Goal: Navigation & Orientation: Find specific page/section

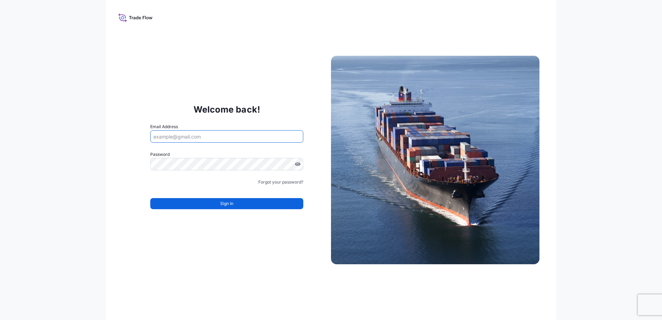
click at [201, 138] on input "Email Address" at bounding box center [226, 136] width 153 height 12
type input "[EMAIL_ADDRESS][DOMAIN_NAME]"
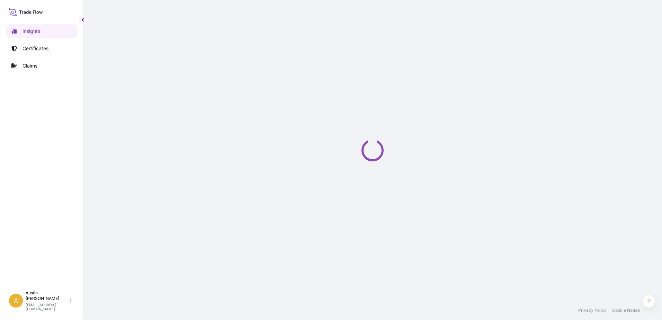
select select "2025"
